Goal: Check status: Check status

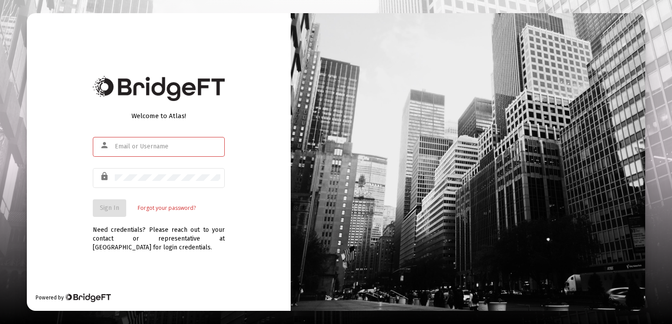
click at [153, 145] on input "text" at bounding box center [168, 146] width 106 height 7
type input "tjones"
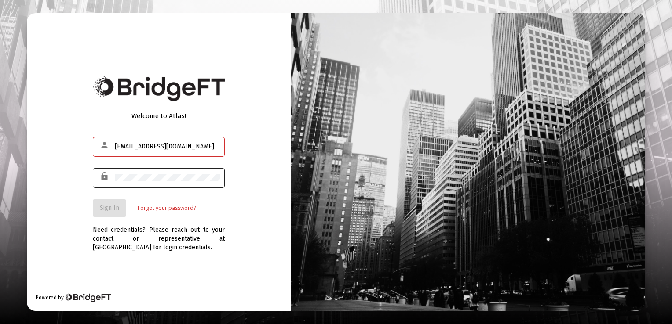
type input "[EMAIL_ADDRESS][DOMAIN_NAME]"
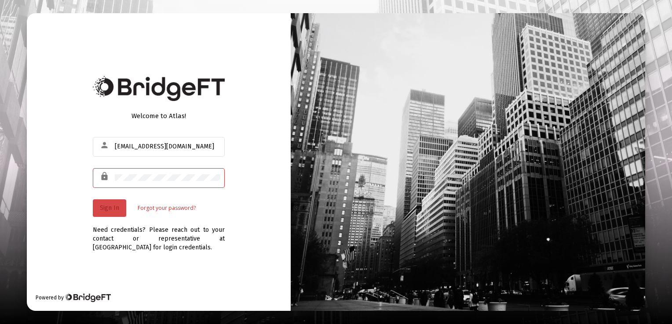
click at [108, 205] on span "Sign In" at bounding box center [109, 207] width 19 height 7
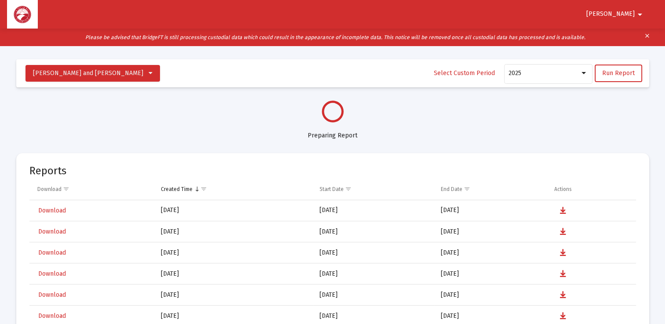
select select "View all"
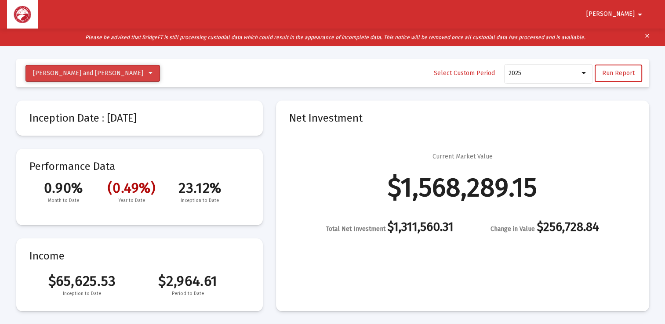
click at [149, 75] on icon at bounding box center [151, 73] width 4 height 6
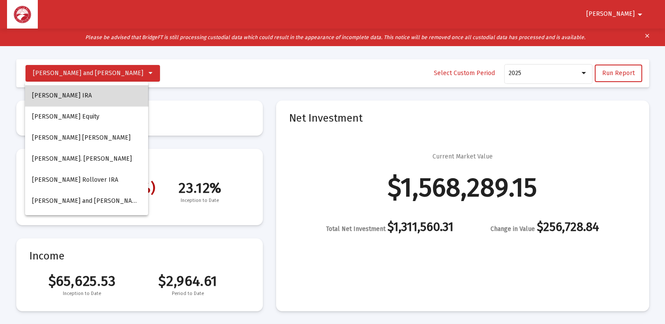
click at [106, 101] on button "[PERSON_NAME] IRA" at bounding box center [86, 95] width 123 height 21
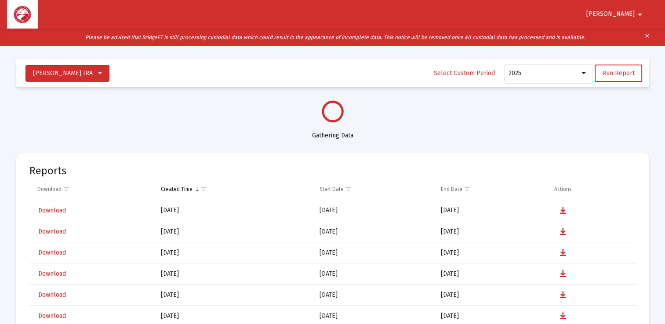
select select "View all"
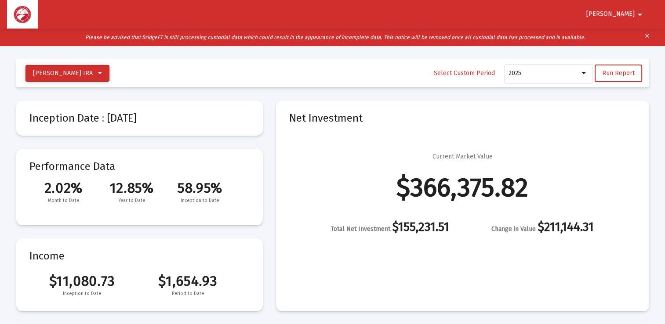
click at [102, 71] on icon at bounding box center [100, 73] width 4 height 6
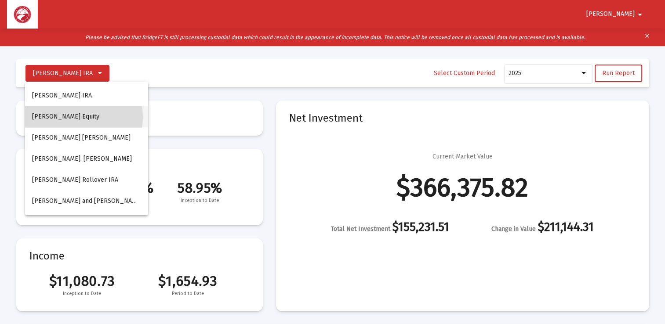
click at [63, 117] on button "[PERSON_NAME] Equity" at bounding box center [86, 116] width 123 height 21
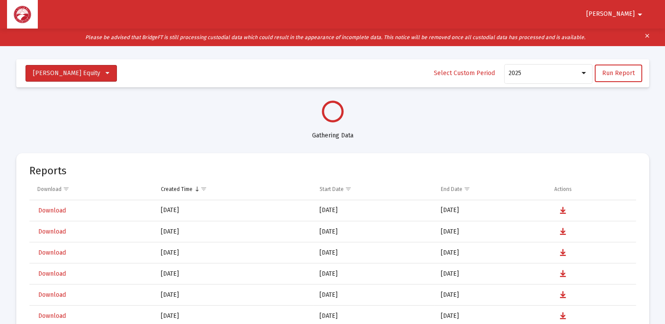
select select "View all"
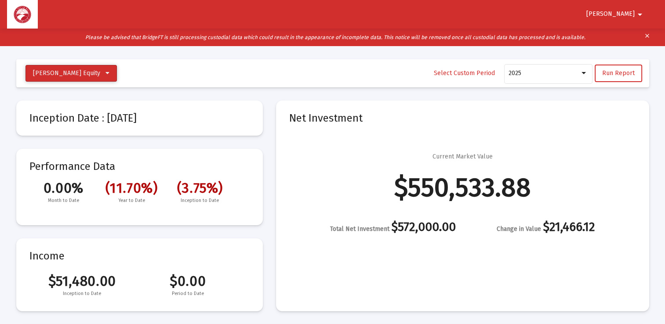
click at [109, 73] on icon at bounding box center [108, 73] width 4 height 6
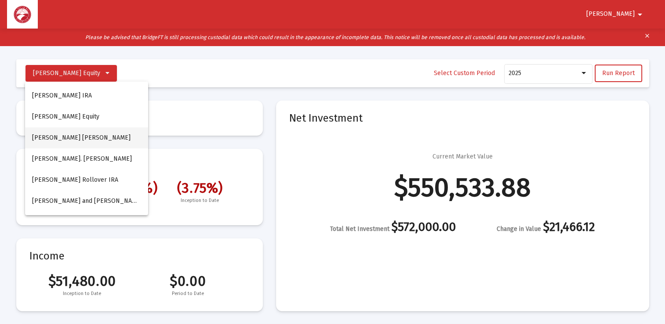
click at [64, 142] on button "[PERSON_NAME] [PERSON_NAME]" at bounding box center [86, 137] width 123 height 21
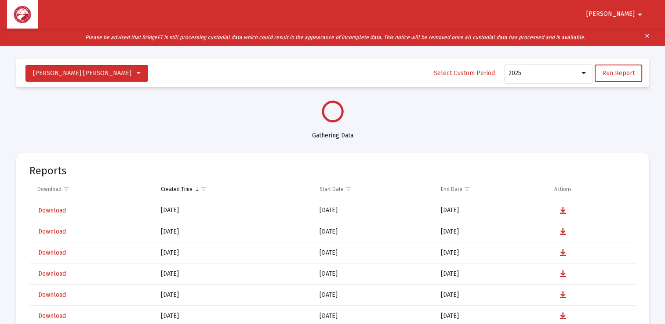
select select "View all"
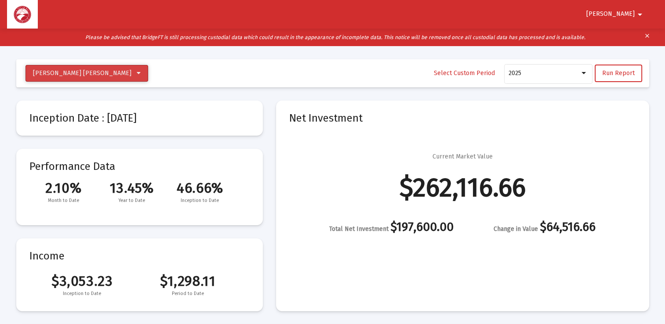
click at [137, 74] on icon at bounding box center [139, 73] width 4 height 6
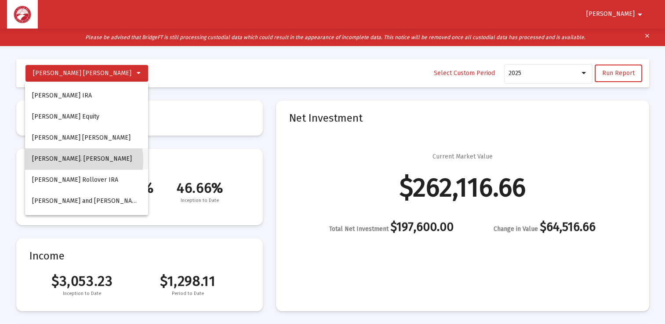
click at [69, 160] on button "[PERSON_NAME]. [PERSON_NAME]" at bounding box center [86, 159] width 123 height 21
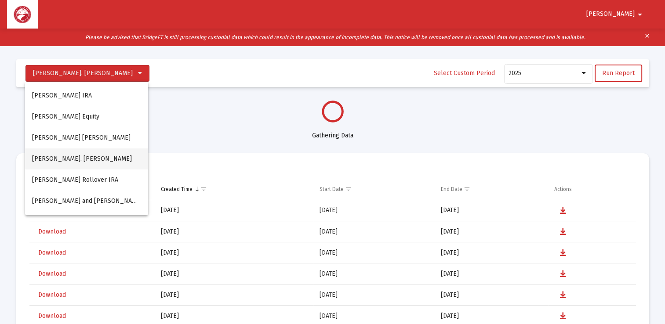
select select "View all"
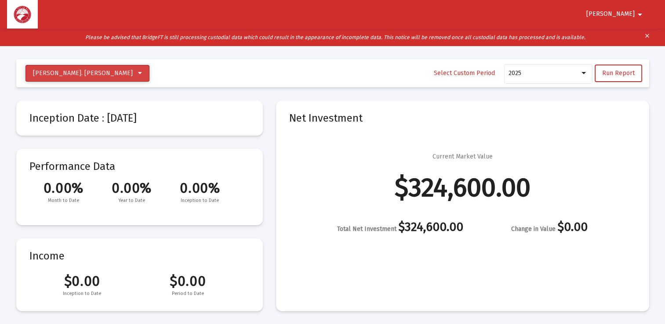
click at [138, 73] on icon at bounding box center [140, 73] width 4 height 6
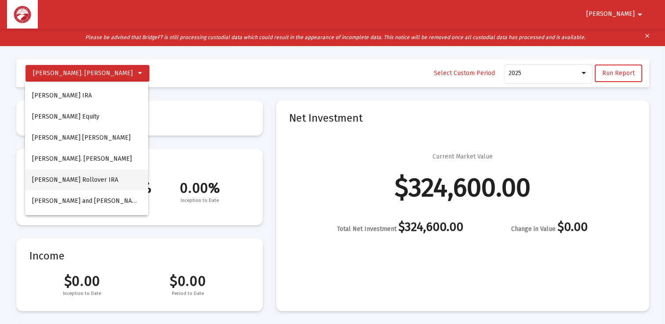
click at [76, 179] on button "[PERSON_NAME] Rollover IRA" at bounding box center [86, 180] width 123 height 21
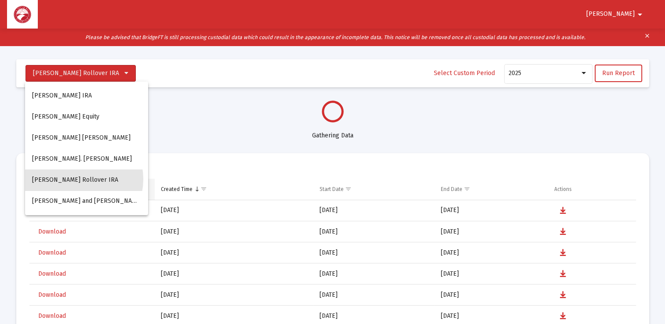
select select "View all"
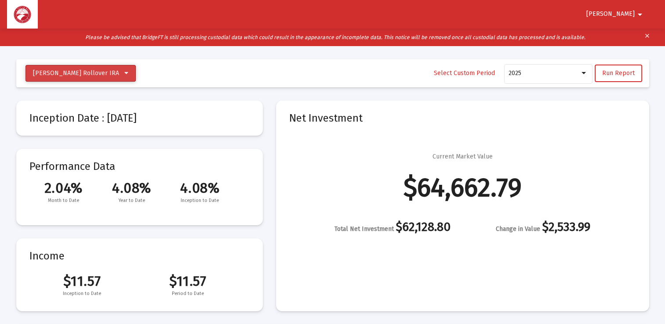
click at [124, 72] on icon at bounding box center [126, 73] width 4 height 6
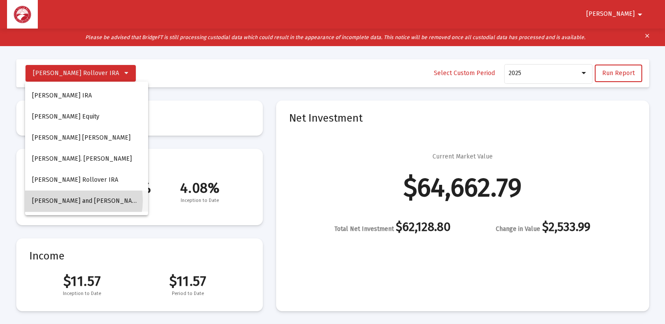
click at [68, 200] on span "[PERSON_NAME] and [PERSON_NAME]" at bounding box center [87, 200] width 110 height 7
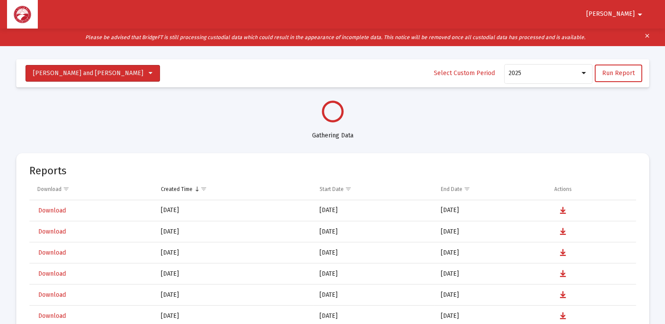
select select "View all"
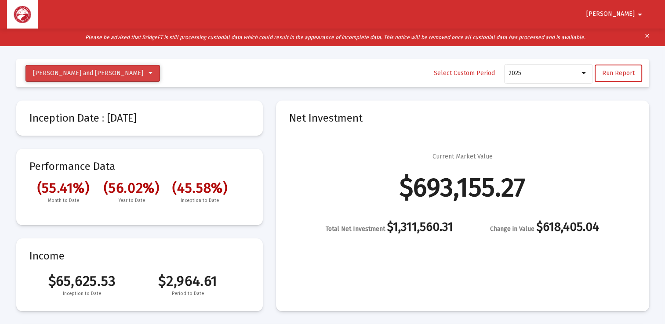
click at [149, 74] on icon at bounding box center [151, 73] width 4 height 6
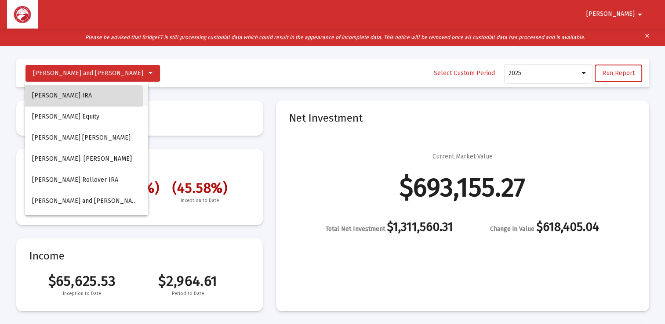
click at [69, 97] on button "[PERSON_NAME] IRA" at bounding box center [86, 95] width 123 height 21
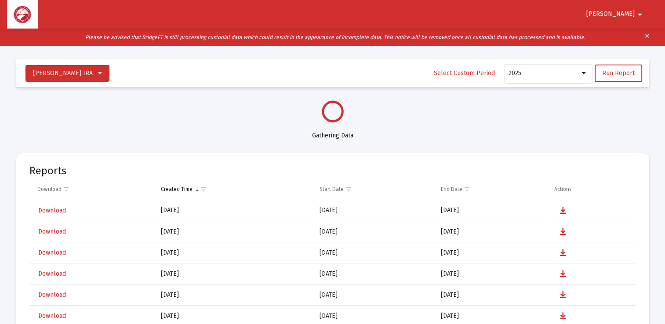
select select "View all"
